Goal: Find specific page/section: Find specific page/section

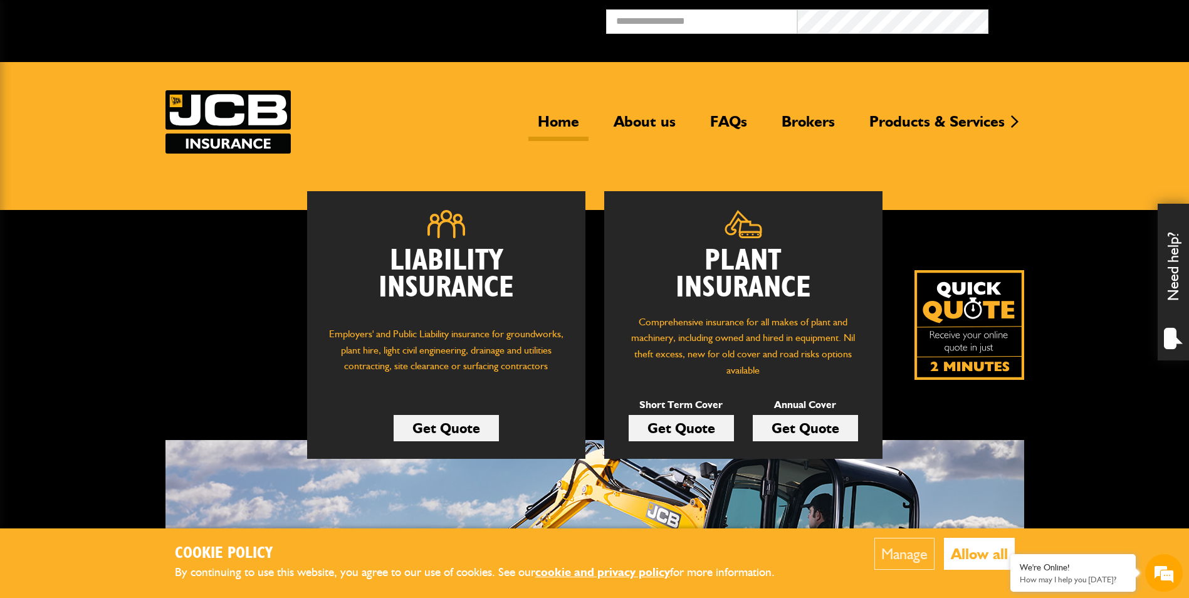
click at [559, 123] on link "Home" at bounding box center [559, 126] width 60 height 29
click at [564, 124] on link "Home" at bounding box center [559, 126] width 60 height 29
click at [816, 124] on link "Brokers" at bounding box center [808, 126] width 72 height 29
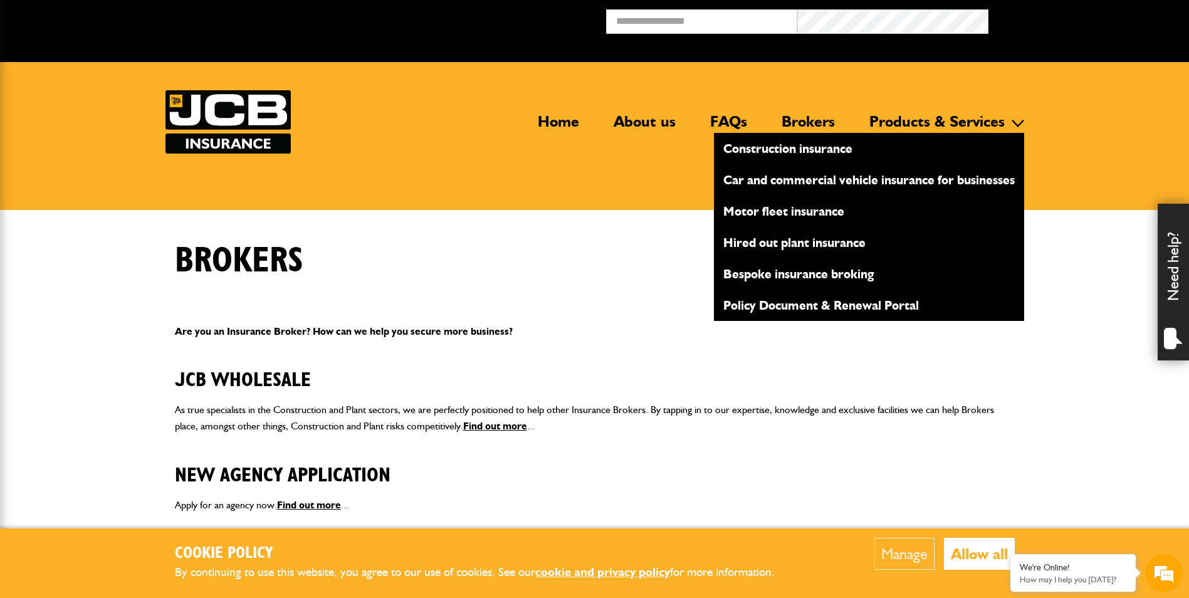
click at [929, 118] on link "Products & Services" at bounding box center [937, 126] width 154 height 29
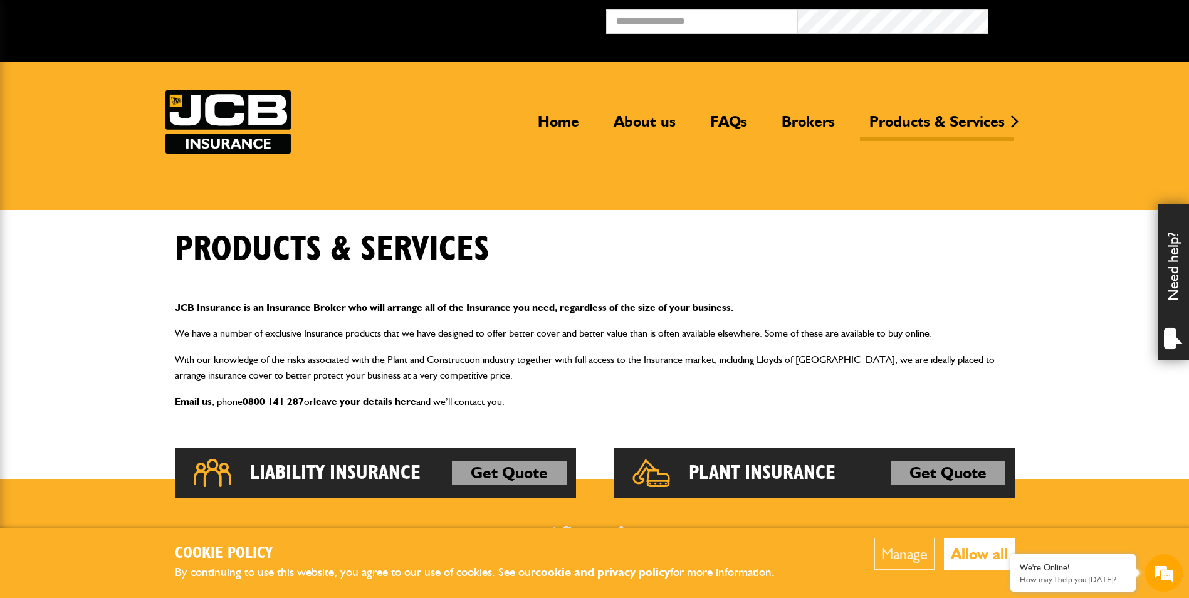
click at [991, 561] on button "Allow all" at bounding box center [979, 554] width 71 height 32
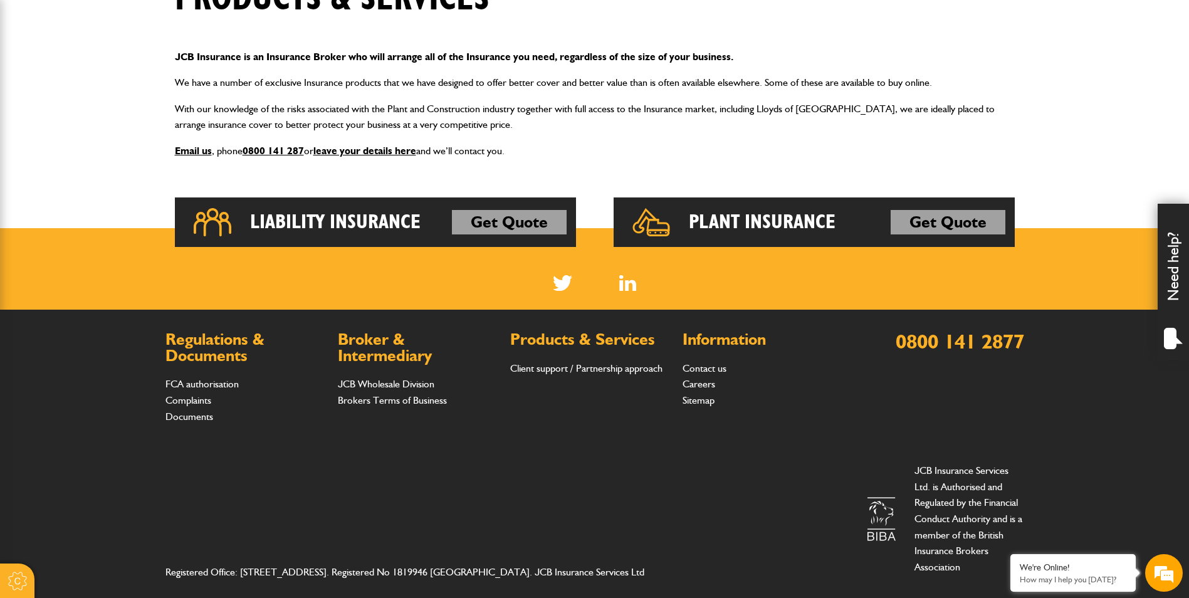
scroll to position [266, 0]
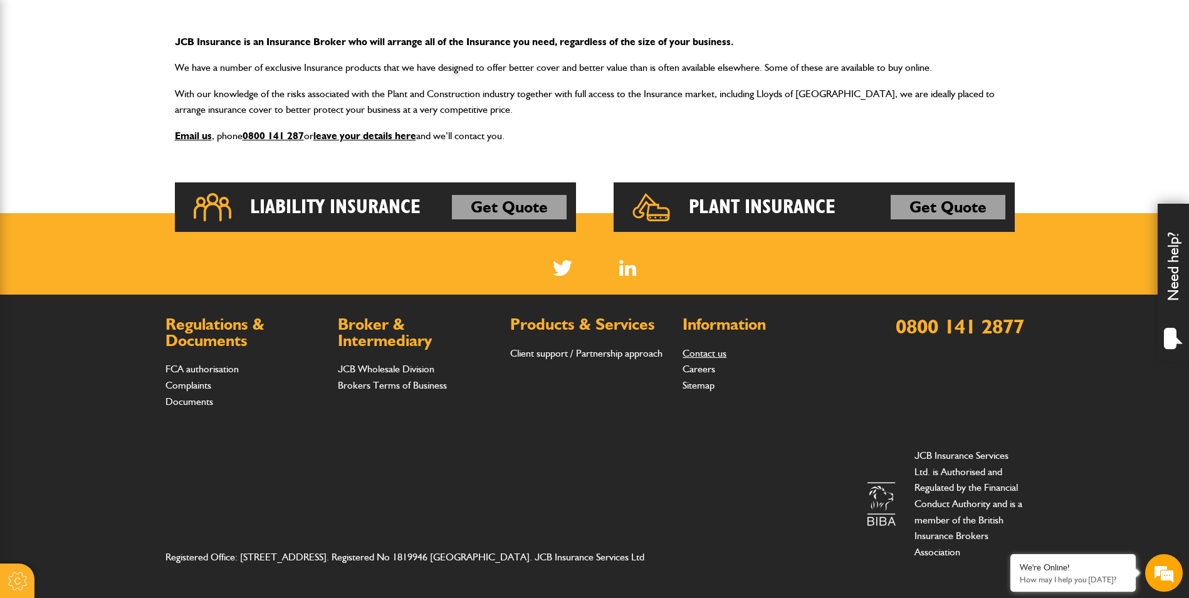
click at [711, 356] on link "Contact us" at bounding box center [705, 353] width 44 height 12
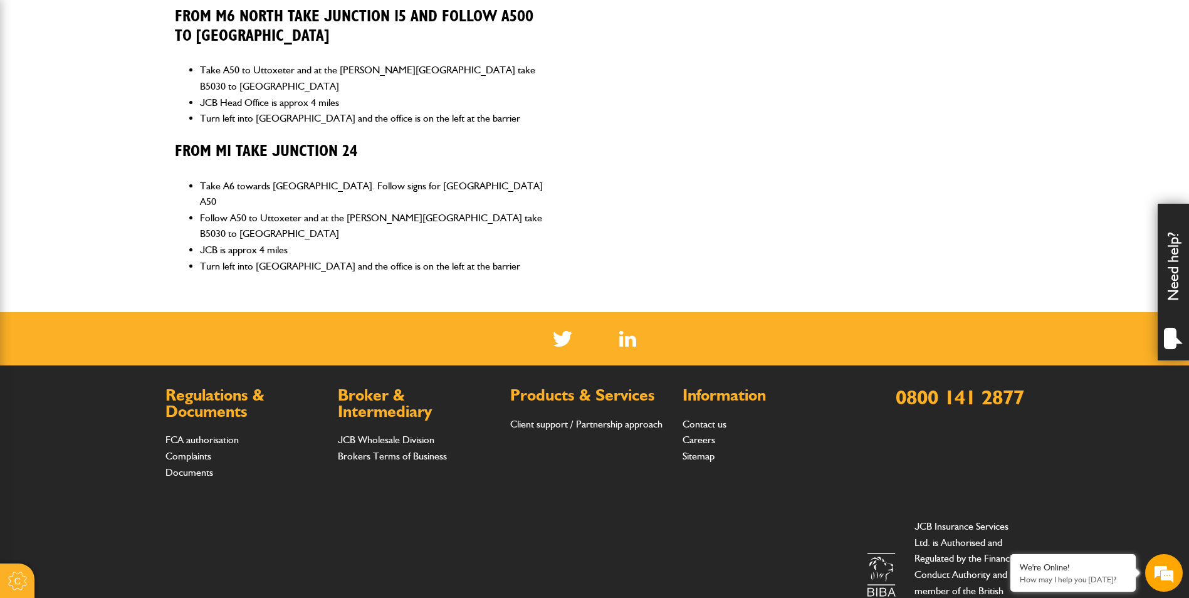
scroll to position [927, 0]
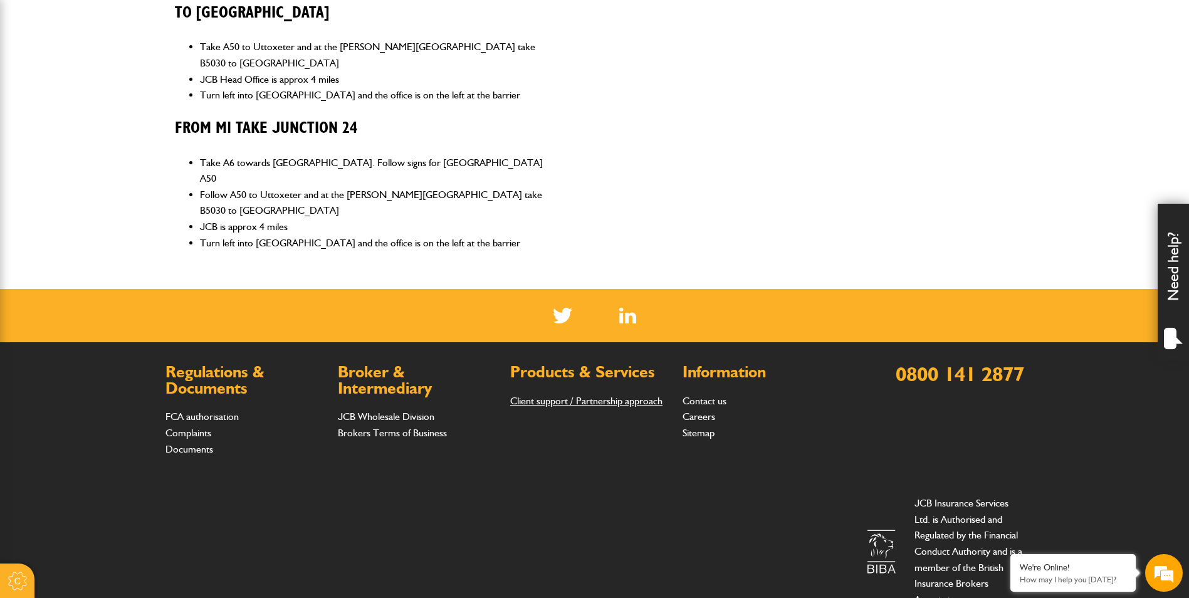
click at [635, 395] on link "Client support / Partnership approach" at bounding box center [586, 401] width 152 height 12
